Goal: Entertainment & Leisure: Consume media (video, audio)

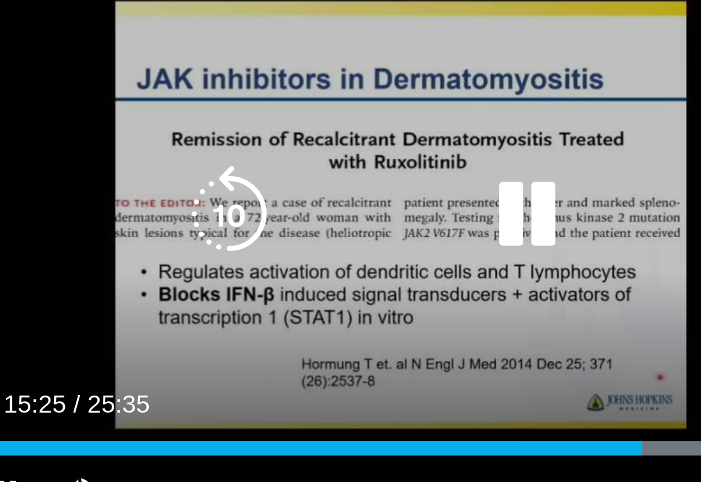
click at [227, 256] on icon "Video Player" at bounding box center [244, 273] width 35 height 35
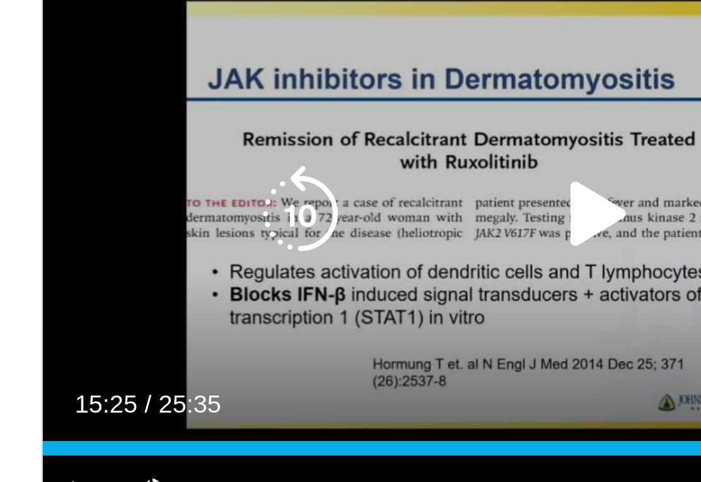
click at [227, 256] on icon "Video Player" at bounding box center [244, 273] width 35 height 35
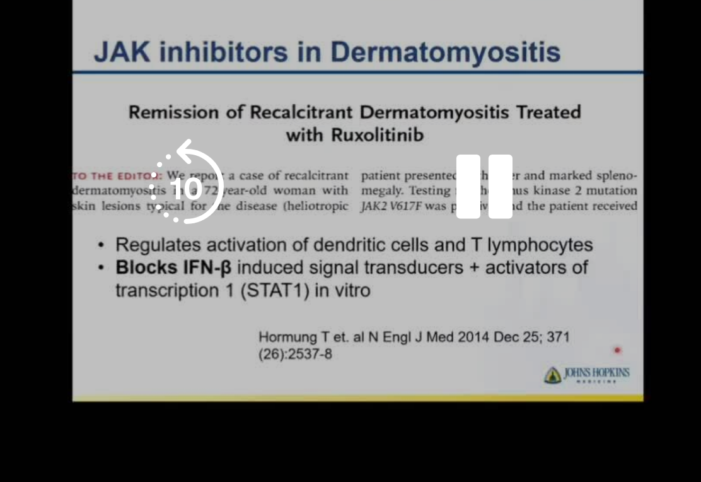
click at [210, 163] on div "10 seconds Tap to unmute" at bounding box center [245, 273] width 393 height 221
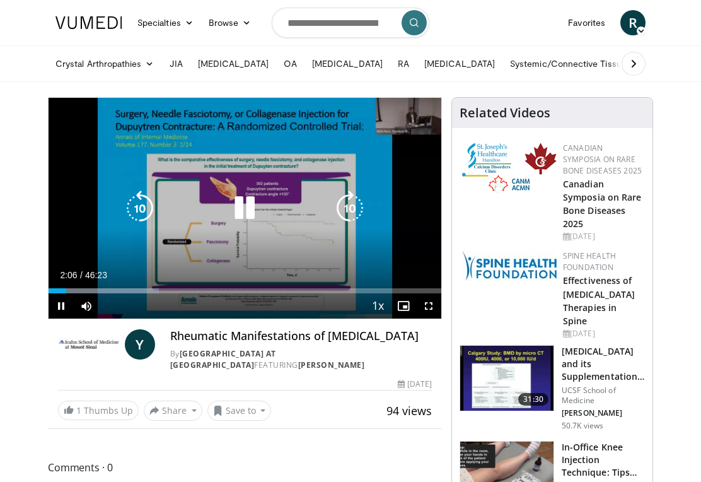
click at [248, 269] on div "Current Time 2:06 / Duration 46:23" at bounding box center [245, 274] width 393 height 11
click at [189, 291] on div "Loaded : 28.15%" at bounding box center [245, 290] width 393 height 5
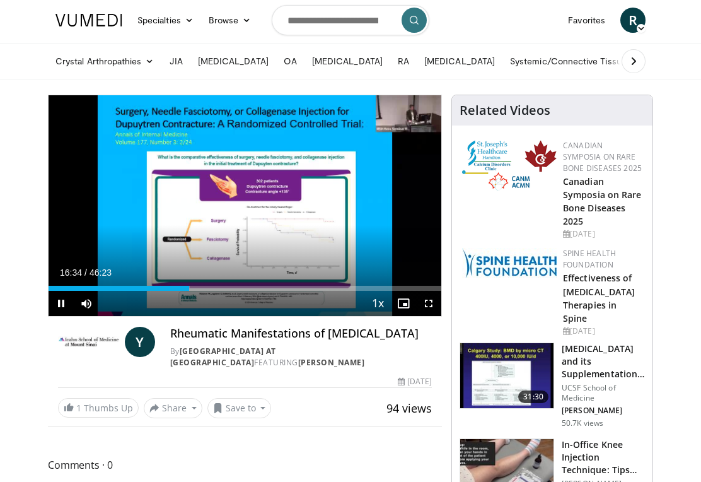
scroll to position [11, 0]
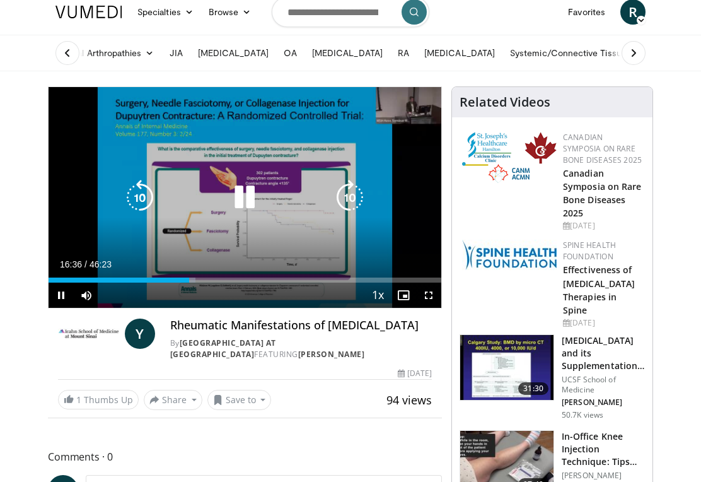
click at [238, 277] on div "Loaded : 37.37%" at bounding box center [245, 279] width 393 height 5
click at [276, 280] on div "Loaded : 51.55%" at bounding box center [245, 279] width 393 height 5
click at [237, 182] on icon "Video Player" at bounding box center [244, 197] width 35 height 35
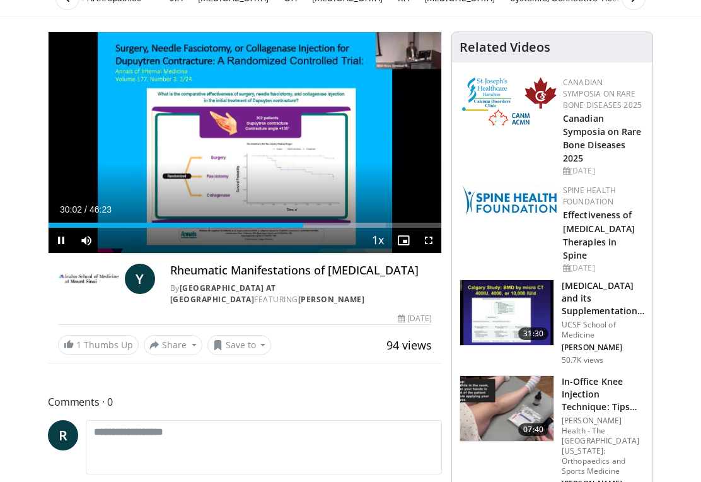
scroll to position [68, 0]
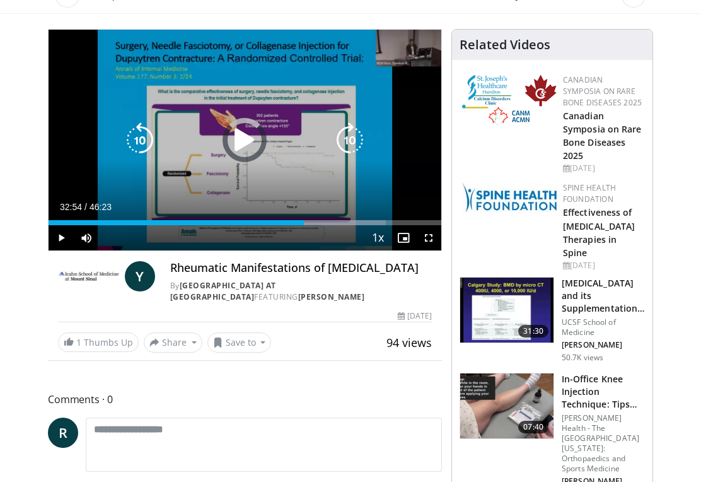
click at [329, 221] on div "Progress Bar" at bounding box center [332, 222] width 107 height 5
click at [353, 216] on div "Loaded : 95.38%" at bounding box center [245, 219] width 393 height 12
click at [379, 223] on div "Progress Bar" at bounding box center [377, 222] width 98 height 5
click at [404, 220] on div "Progress Bar" at bounding box center [381, 222] width 99 height 5
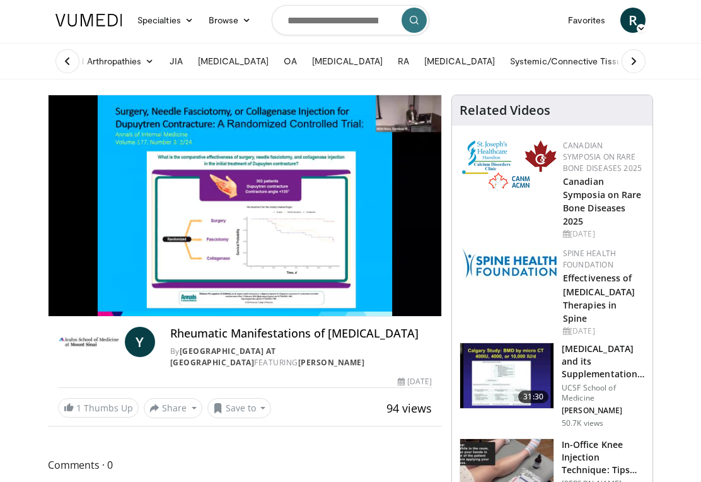
scroll to position [0, 0]
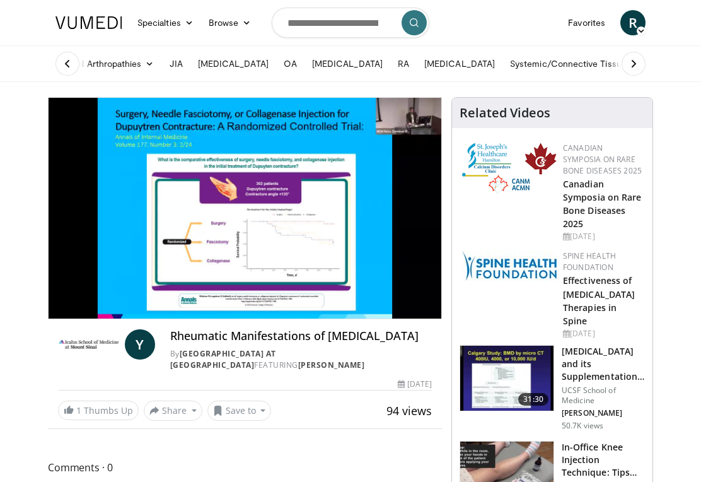
click at [228, 215] on icon "Video Player" at bounding box center [244, 207] width 35 height 35
